Goal: Use online tool/utility

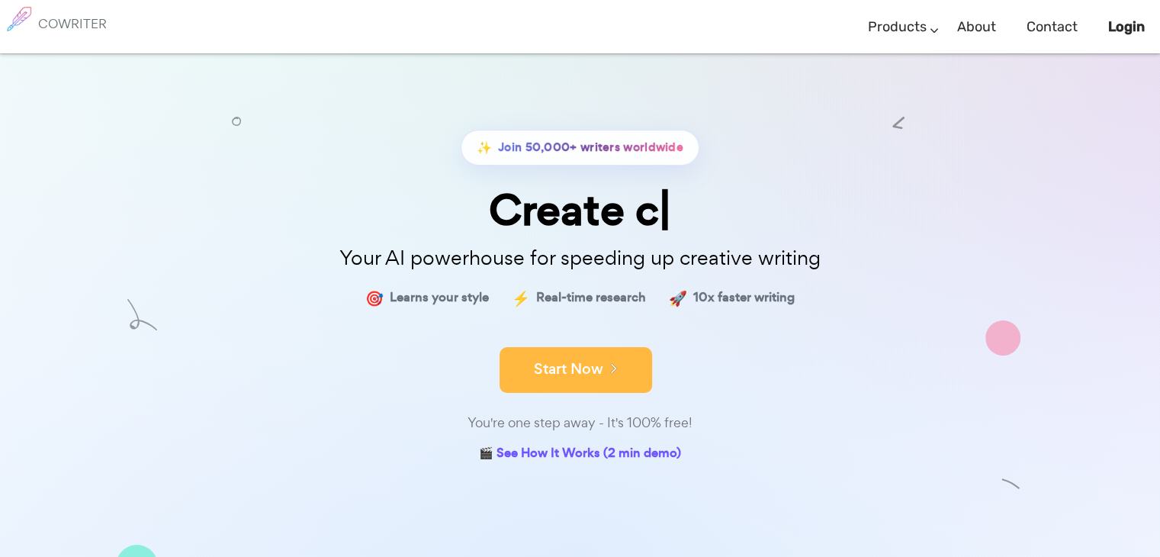
click at [551, 369] on button "Start Now" at bounding box center [576, 370] width 153 height 46
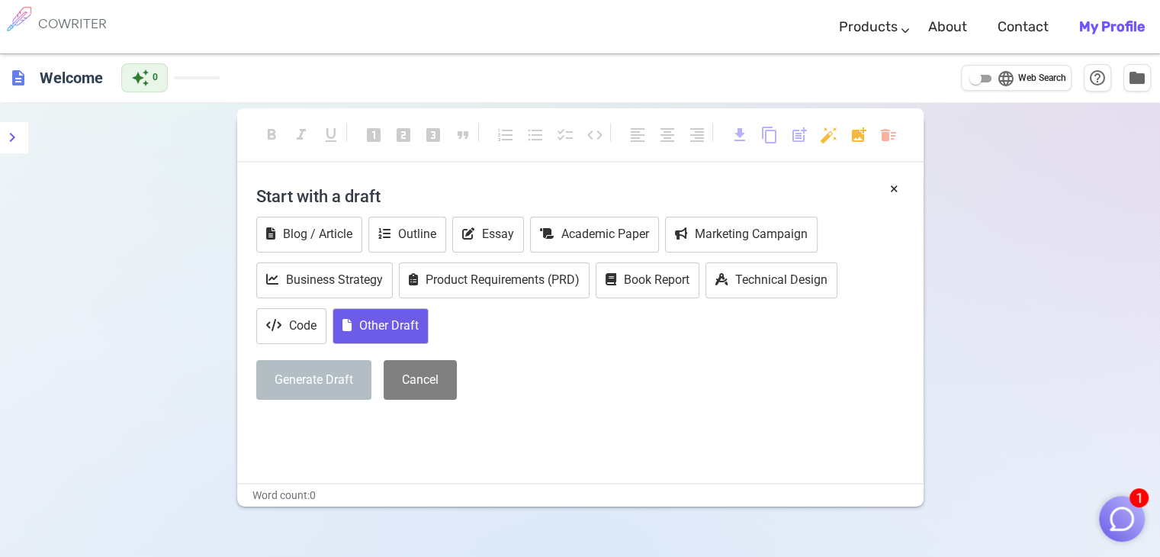
click at [397, 326] on button "Other Draft" at bounding box center [380, 326] width 96 height 36
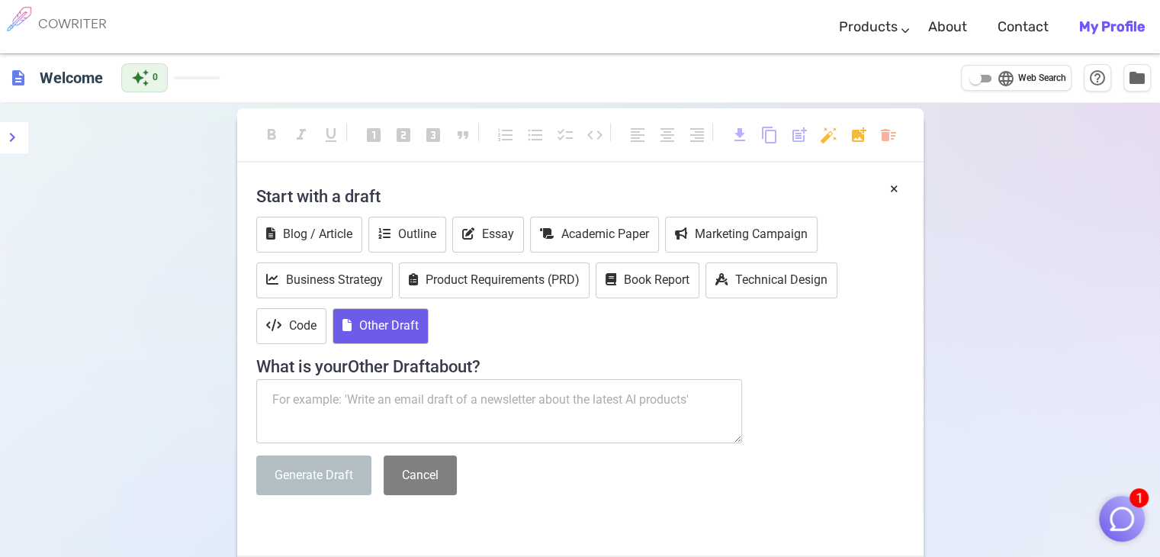
click at [393, 403] on textarea at bounding box center [499, 411] width 487 height 64
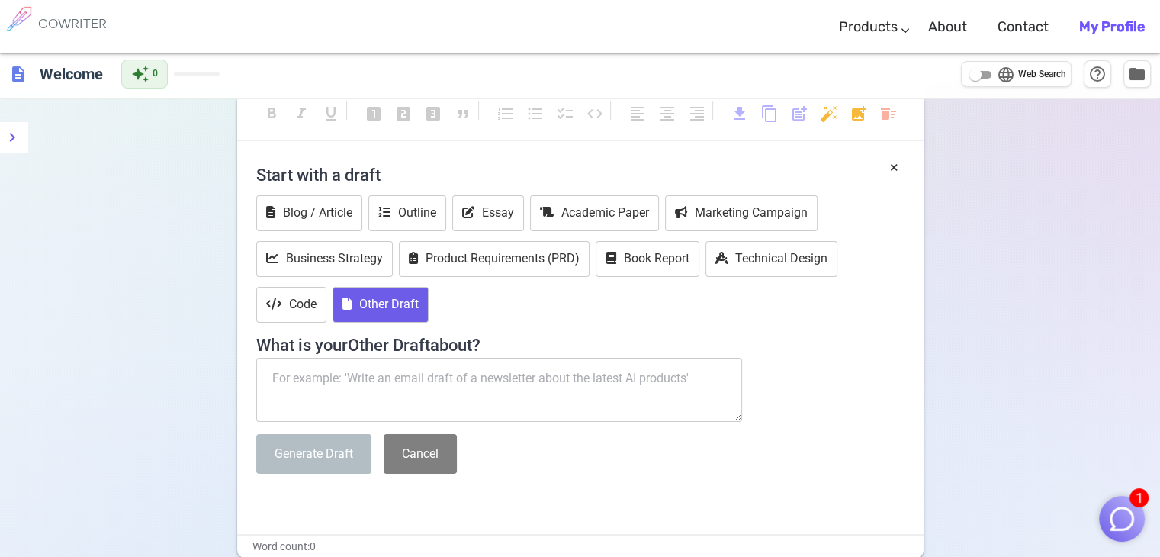
scroll to position [29, 0]
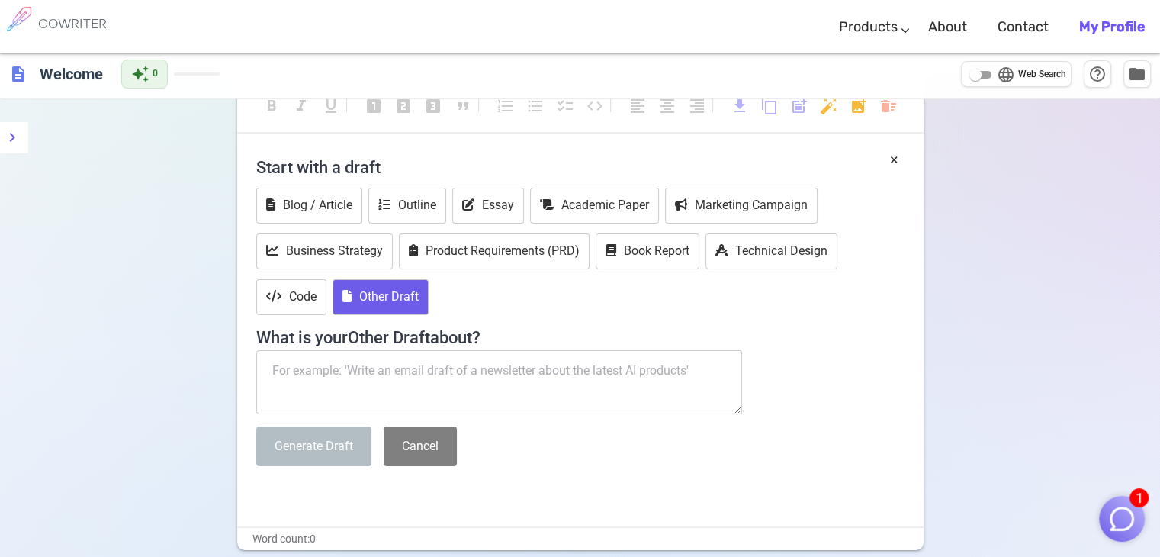
click at [589, 373] on textarea at bounding box center [499, 382] width 487 height 64
paste textarea "Airline Interview & Assessment Tips What airlines look for beyond technical ski…"
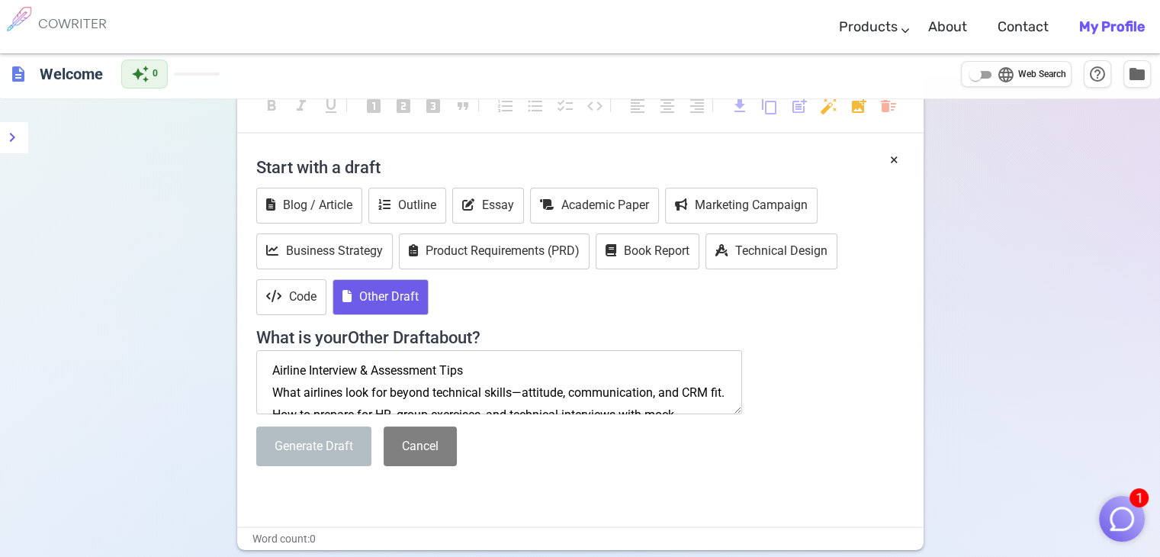
scroll to position [140, 0]
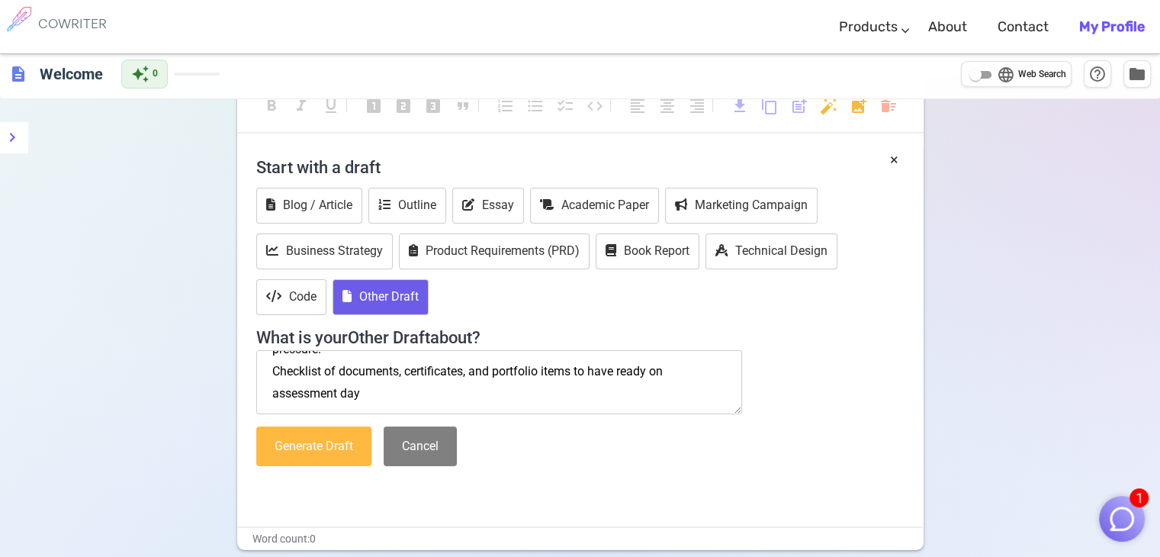
type textarea "Airline Interview & Assessment Tips What airlines look for beyond technical ski…"
click at [313, 443] on button "Generate Draft" at bounding box center [313, 446] width 115 height 40
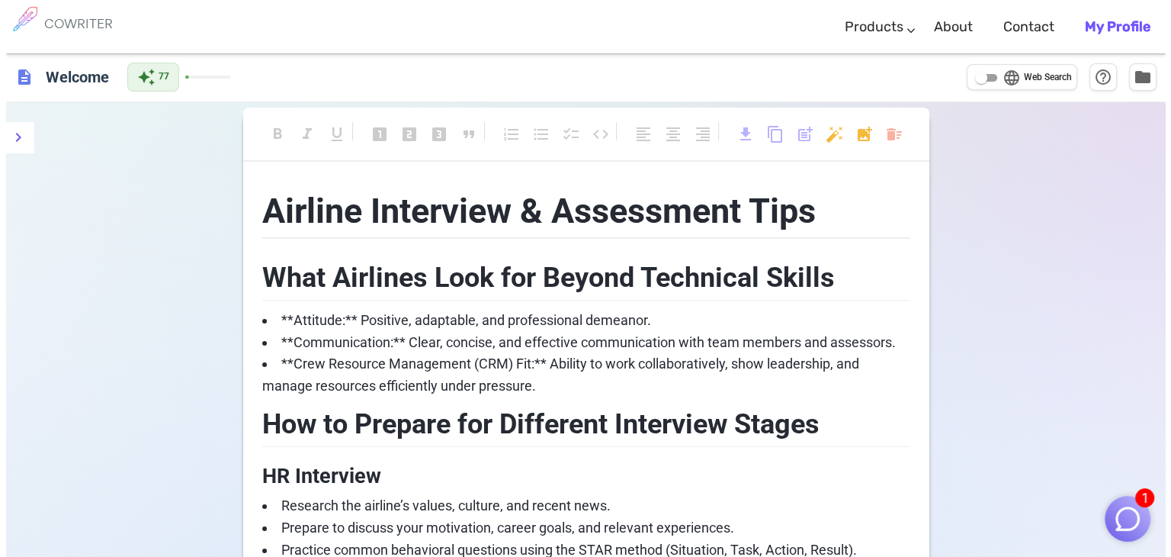
scroll to position [0, 0]
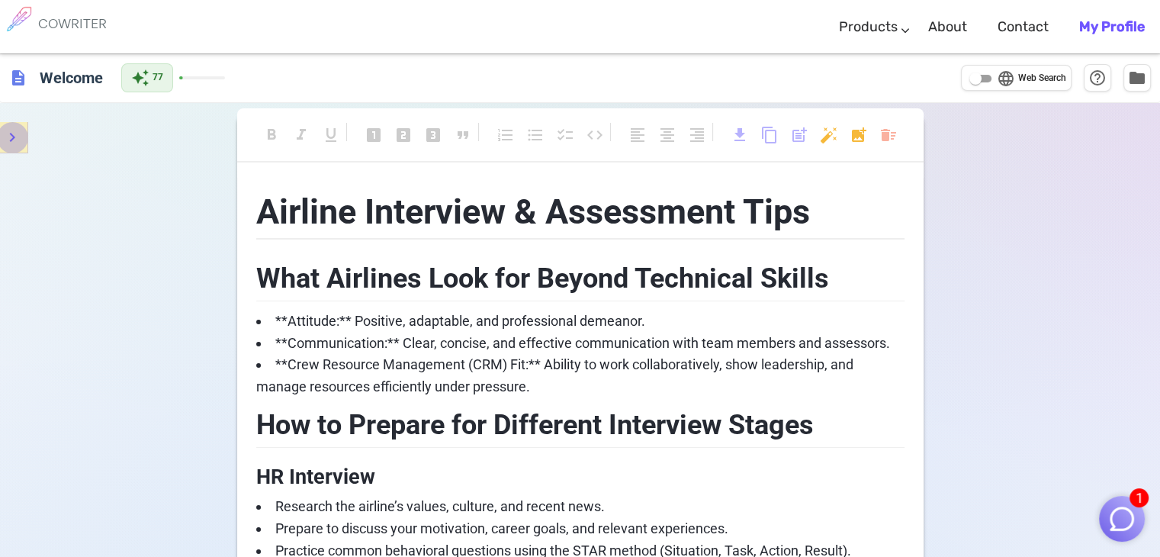
click at [6, 139] on icon "menu" at bounding box center [12, 137] width 18 height 18
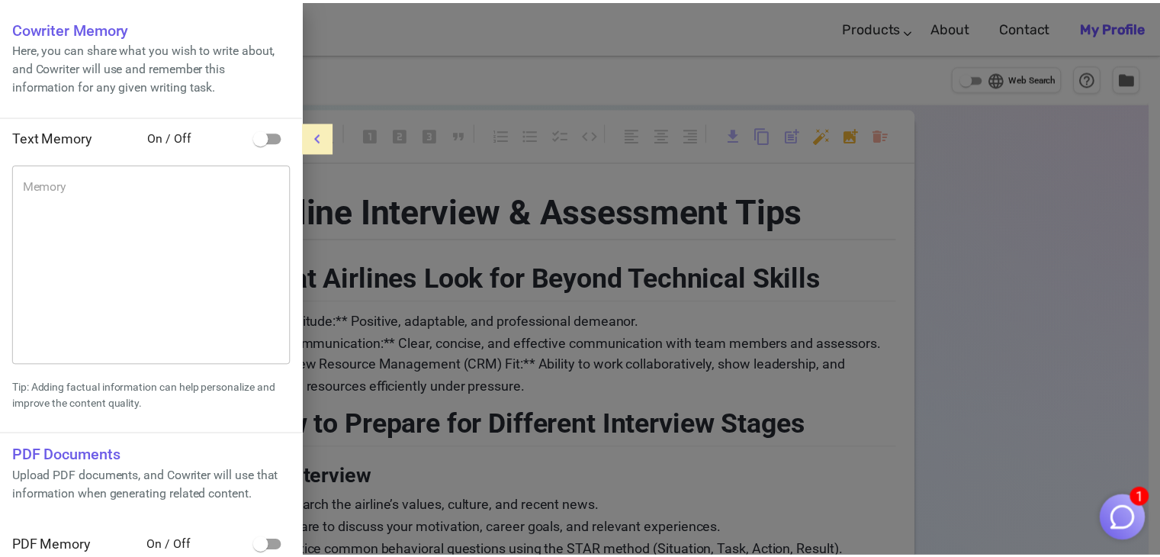
scroll to position [16, 0]
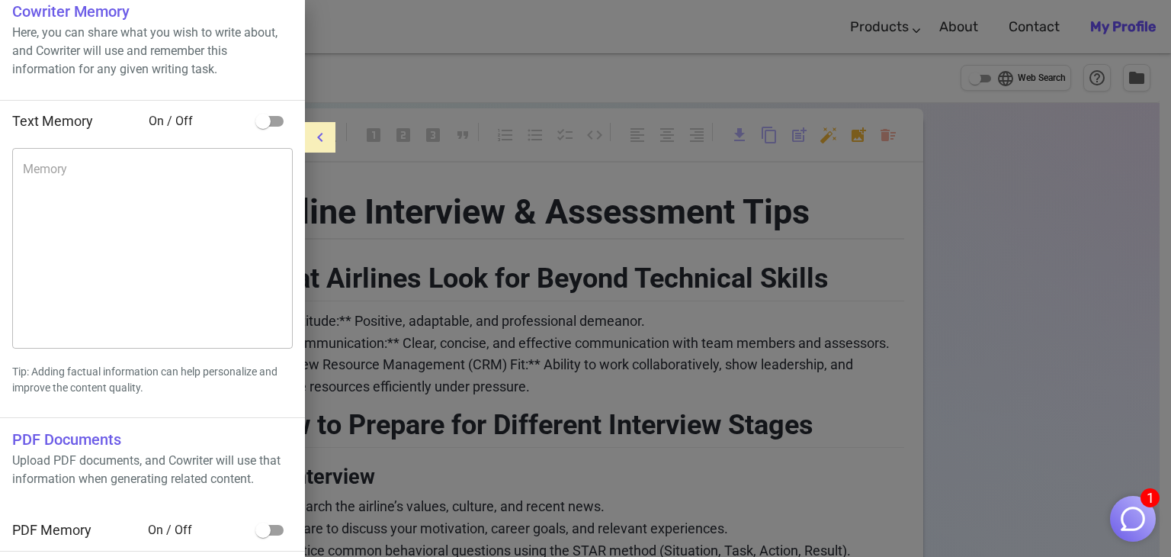
click at [320, 141] on icon "menu" at bounding box center [320, 137] width 18 height 18
